Goal: Information Seeking & Learning: Learn about a topic

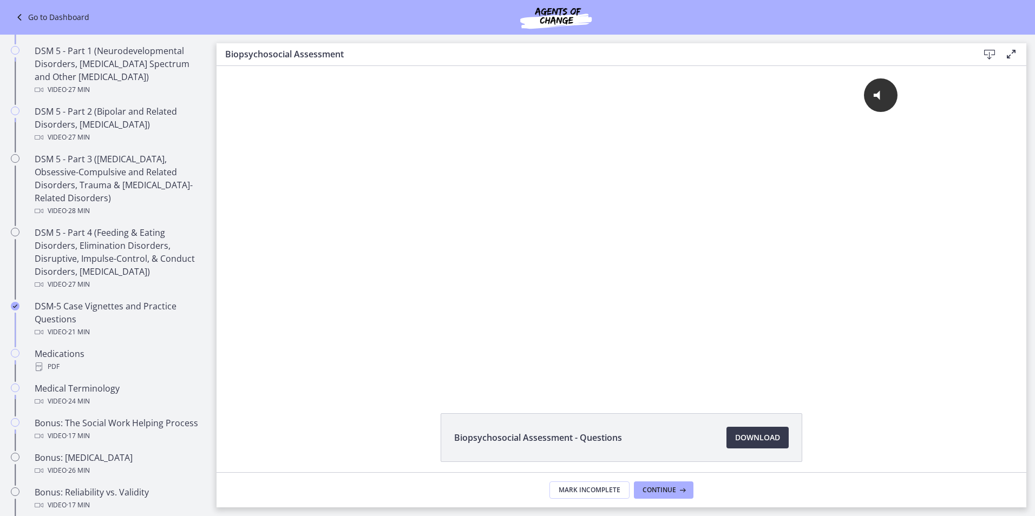
scroll to position [487, 0]
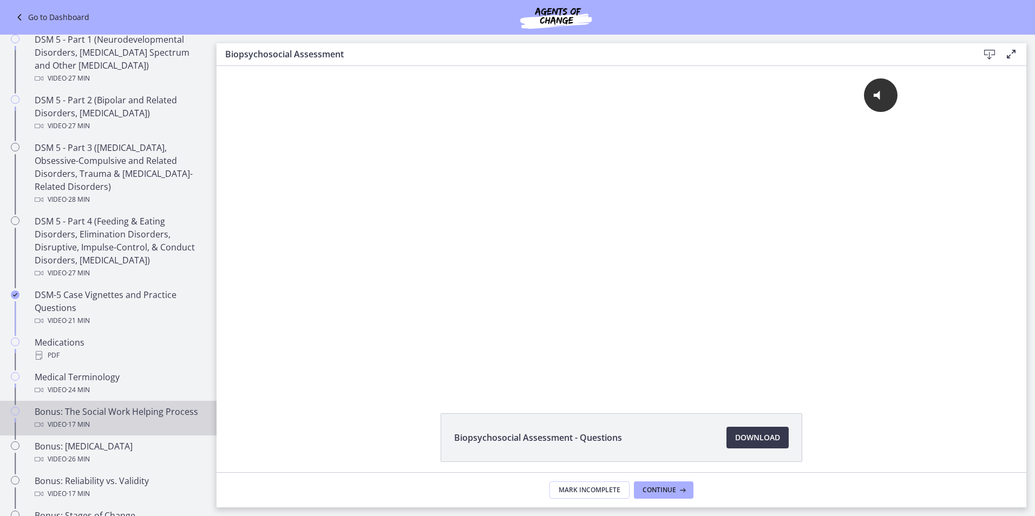
click at [151, 414] on div "Bonus: The Social Work Helping Process Video · 17 min" at bounding box center [119, 418] width 169 height 26
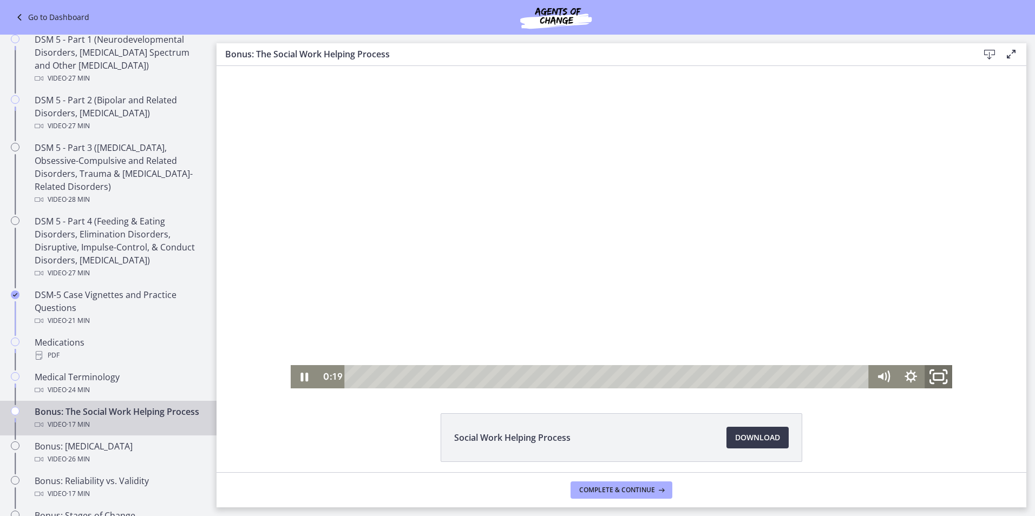
click at [931, 369] on icon "Fullscreen" at bounding box center [938, 377] width 33 height 28
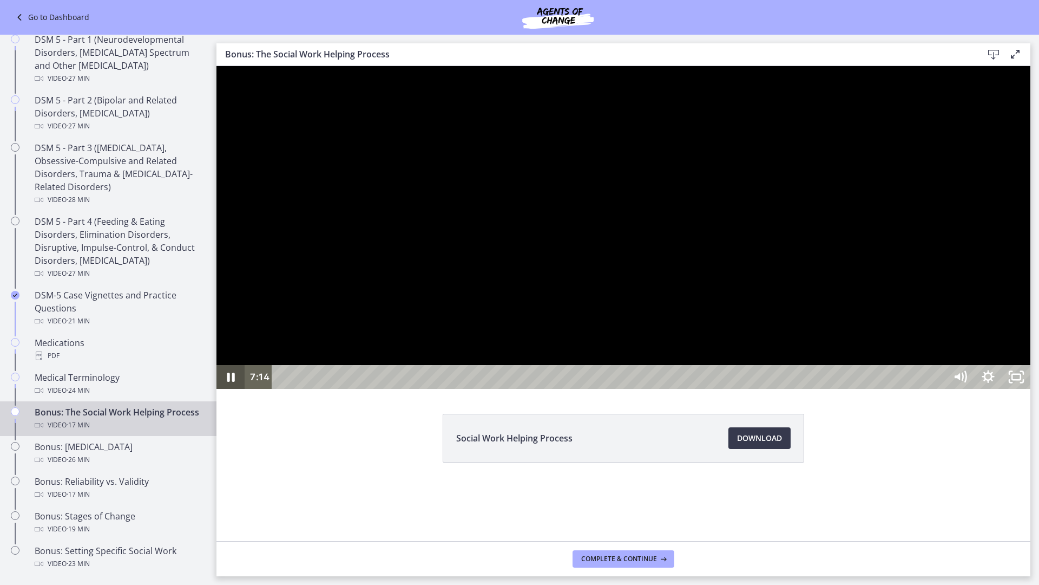
click at [226, 389] on icon "Pause" at bounding box center [231, 377] width 28 height 24
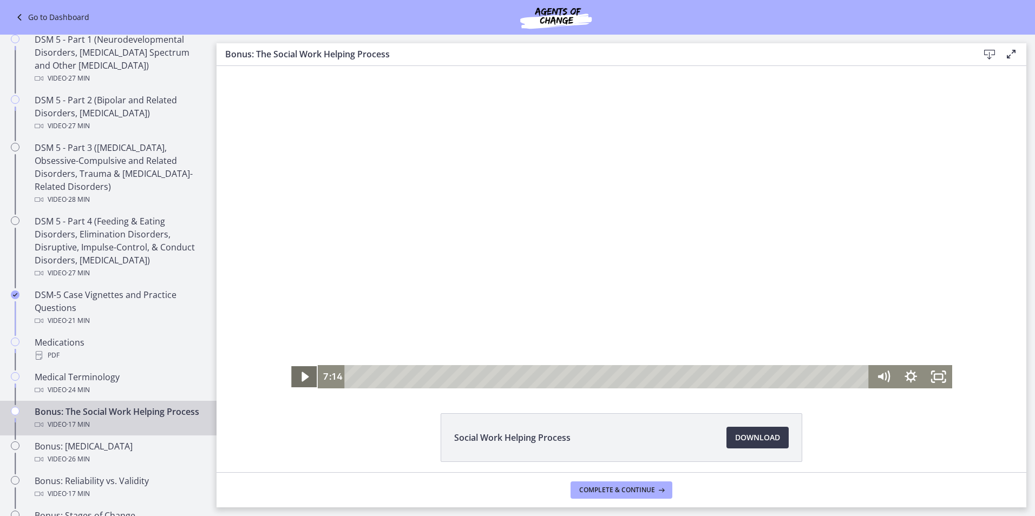
click at [298, 371] on icon "Play Video" at bounding box center [306, 376] width 28 height 23
click at [300, 377] on icon "Pause" at bounding box center [304, 377] width 33 height 28
